Goal: Find specific page/section: Find specific page/section

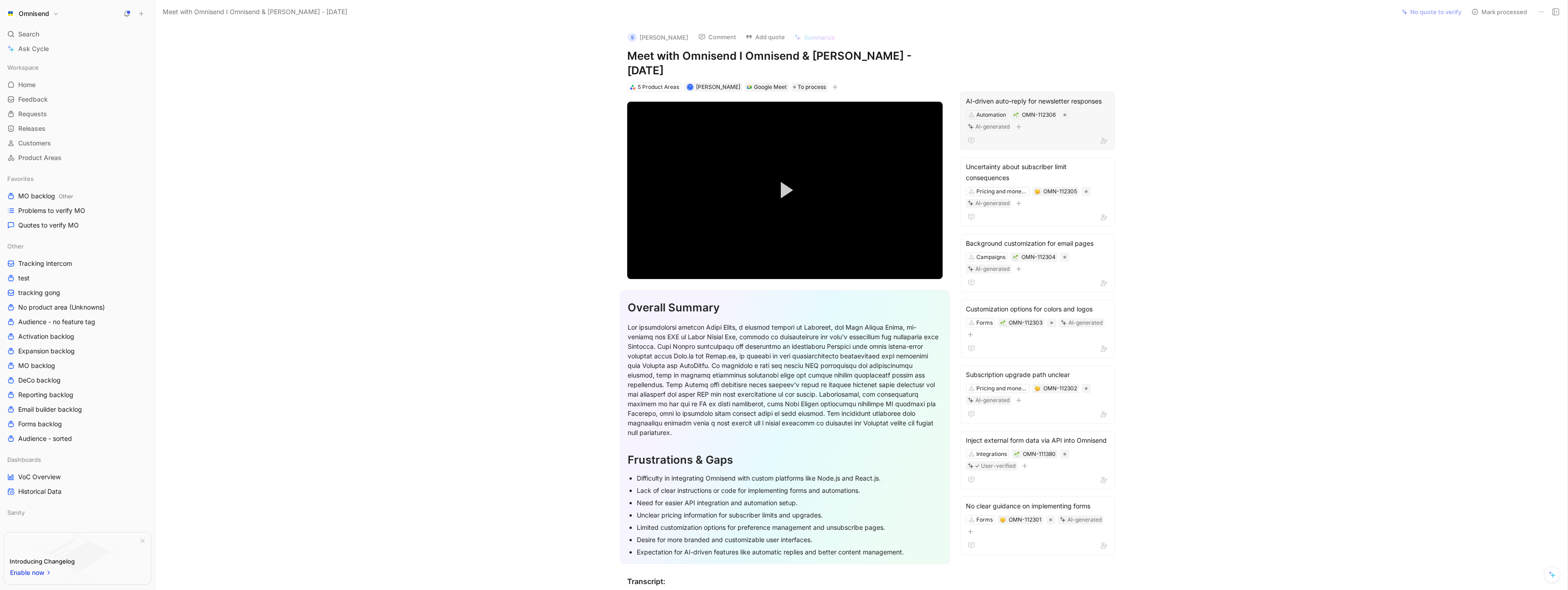
click at [1051, 131] on div "Automation OMN-112306 AI-generated" at bounding box center [1037, 121] width 145 height 23
click at [1028, 99] on div "AI-driven auto-reply for newsletter responses" at bounding box center [1037, 101] width 143 height 11
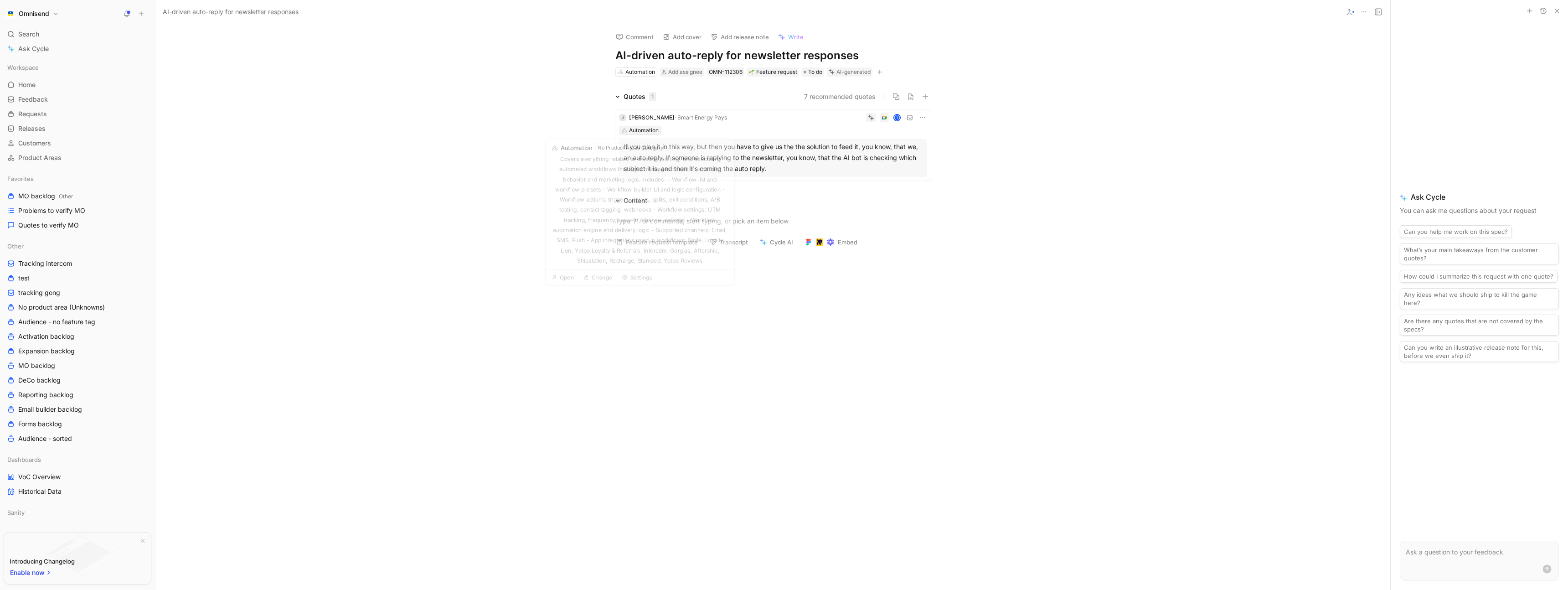
click at [644, 128] on div "Automation" at bounding box center [643, 130] width 30 height 9
click at [640, 286] on span "Campaigns" at bounding box center [640, 287] width 33 height 8
click at [642, 72] on div "Automation" at bounding box center [640, 72] width 30 height 9
click at [663, 228] on div "Campaigns" at bounding box center [676, 230] width 114 height 11
click at [836, 57] on button "Verify" at bounding box center [833, 57] width 32 height 13
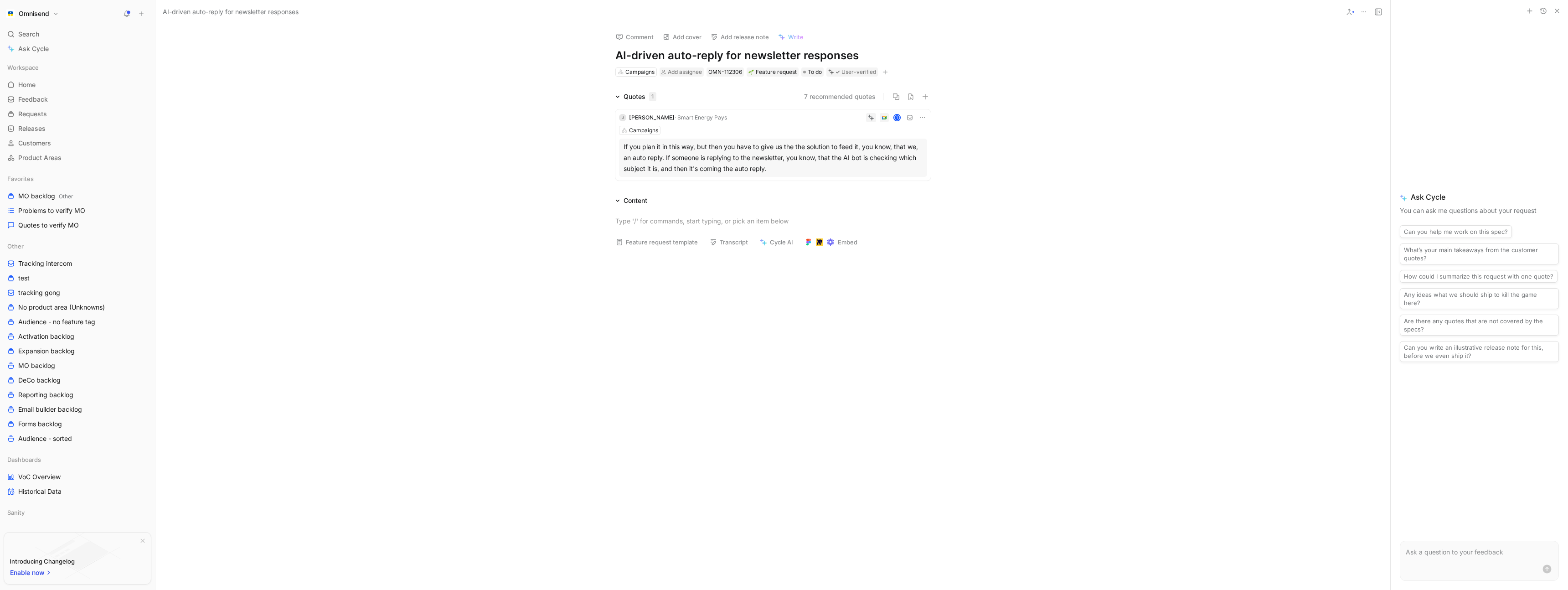
click at [320, 28] on div "Comment Add cover Add release note Write AI-driven auto-reply for newsletter re…" at bounding box center [772, 307] width 1235 height 566
